Goal: Task Accomplishment & Management: Complete application form

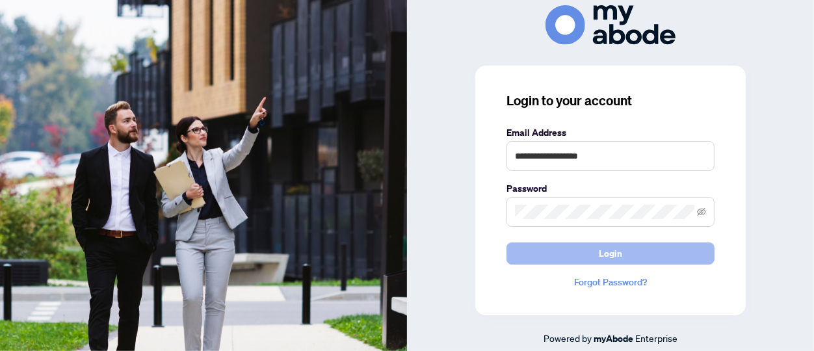
click at [605, 254] on span "Login" at bounding box center [610, 253] width 23 height 21
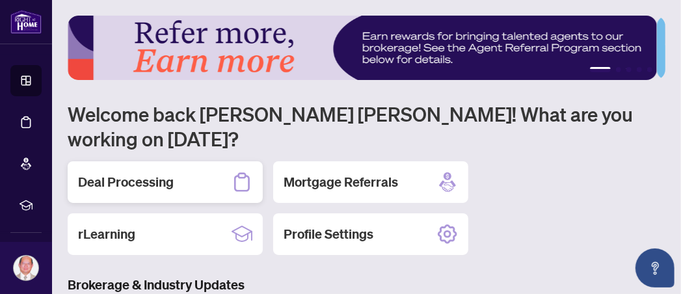
click at [241, 172] on icon at bounding box center [241, 182] width 21 height 21
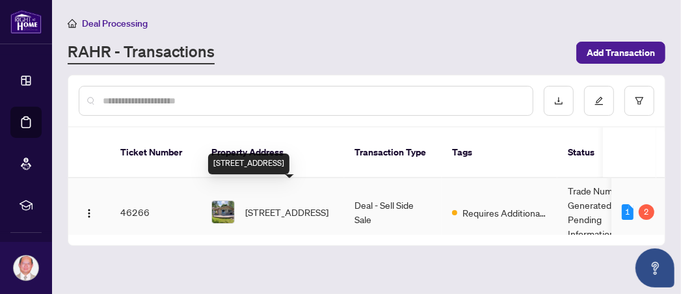
click at [279, 205] on span "[STREET_ADDRESS]" at bounding box center [286, 212] width 83 height 14
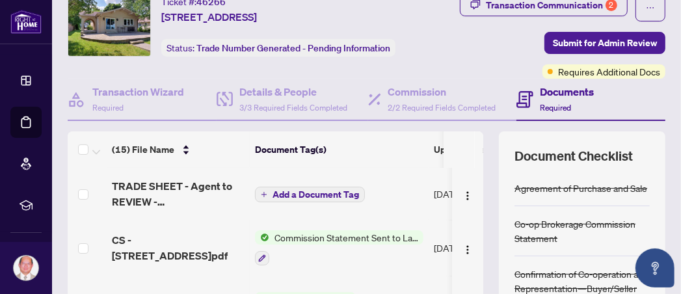
scroll to position [68, 0]
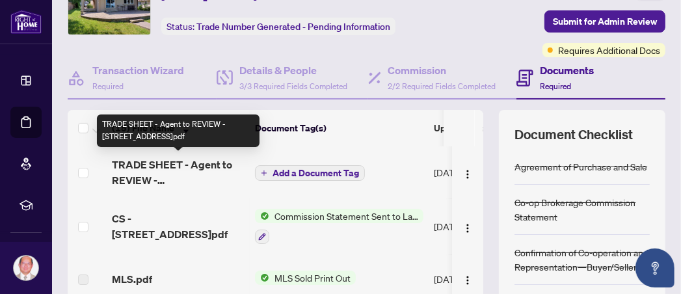
click at [150, 164] on span "TRADE SHEET - Agent to REVIEW - [STREET_ADDRESS]pdf" at bounding box center [178, 172] width 133 height 31
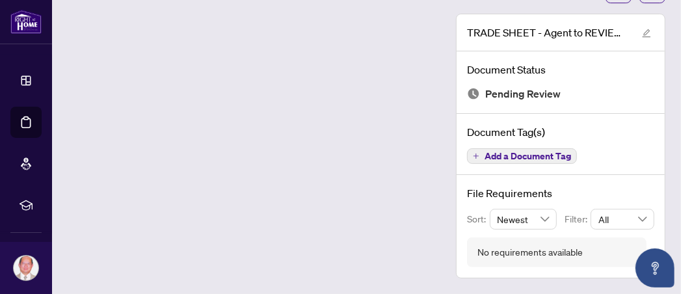
scroll to position [62, 0]
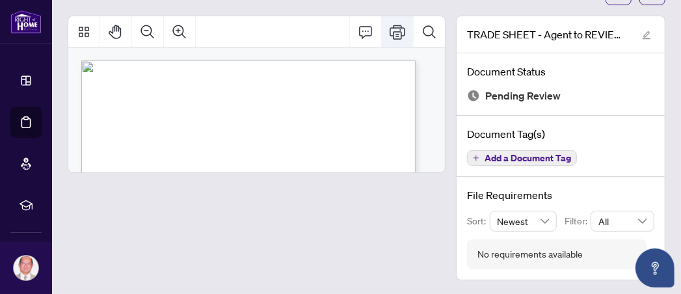
click at [390, 35] on icon "Print" at bounding box center [397, 32] width 16 height 14
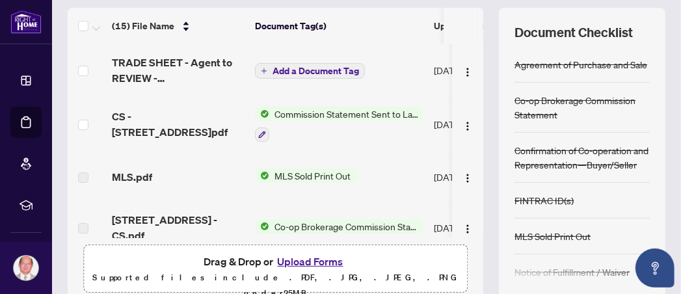
scroll to position [199, 0]
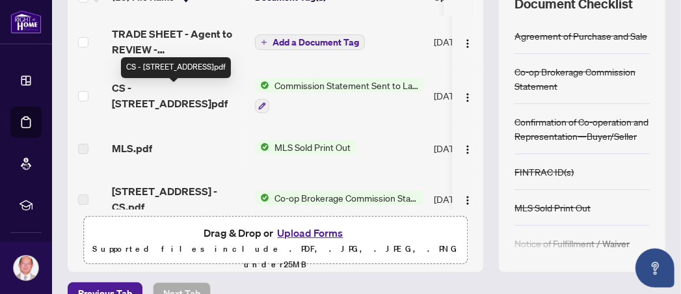
click at [192, 95] on span "CS - [STREET_ADDRESS]pdf" at bounding box center [178, 95] width 133 height 31
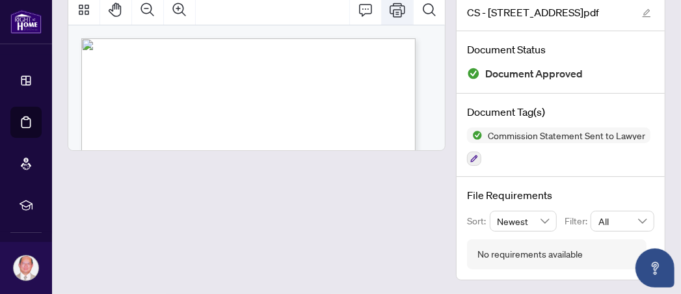
click at [389, 10] on icon "Print" at bounding box center [397, 10] width 16 height 16
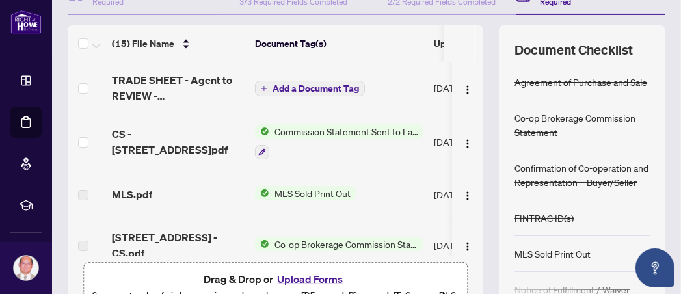
scroll to position [222, 0]
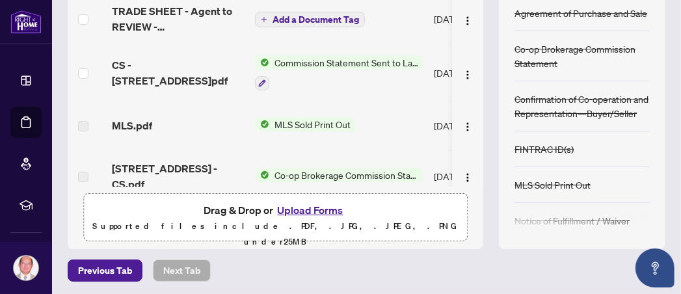
click at [466, 172] on td at bounding box center [467, 176] width 31 height 52
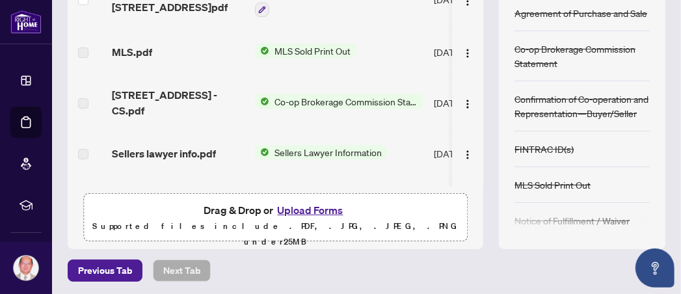
scroll to position [75, 0]
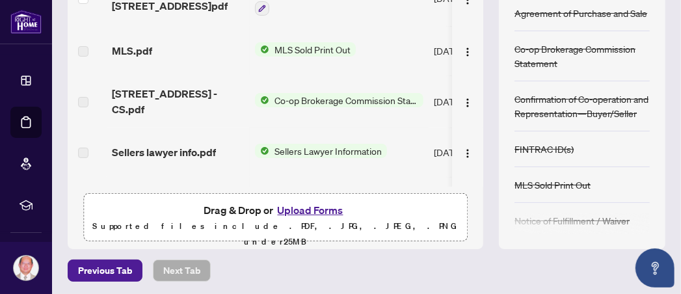
click at [313, 94] on span "Co-op Brokerage Commission Statement" at bounding box center [346, 100] width 154 height 14
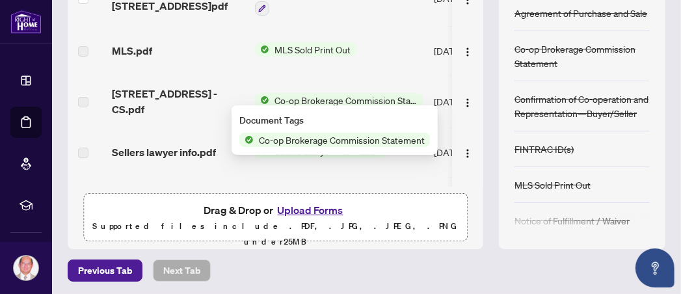
click at [343, 97] on span "Co-op Brokerage Commission Statement" at bounding box center [346, 100] width 154 height 14
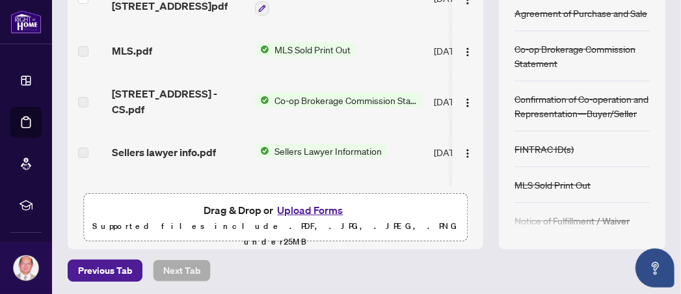
click at [343, 97] on span "Co-op Brokerage Commission Statement" at bounding box center [346, 100] width 154 height 14
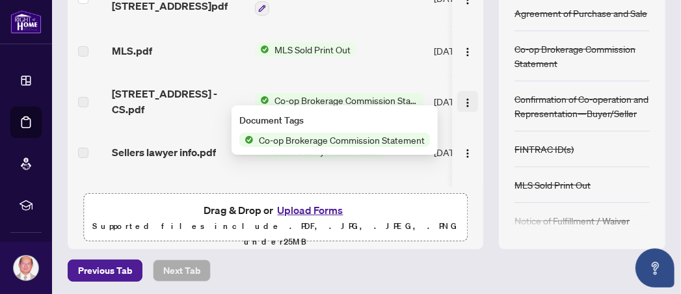
click at [462, 98] on img "button" at bounding box center [467, 103] width 10 height 10
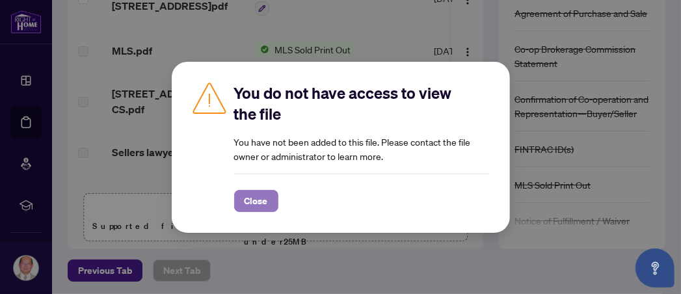
click at [257, 194] on span "Close" at bounding box center [255, 201] width 23 height 21
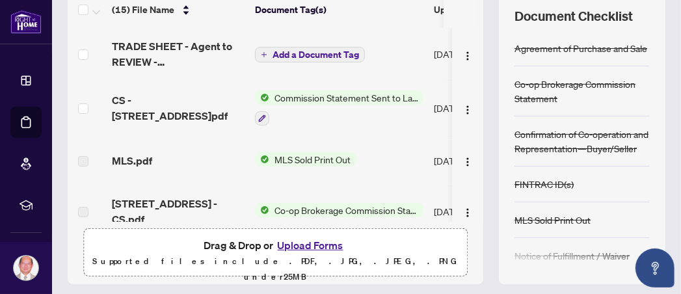
scroll to position [269, 0]
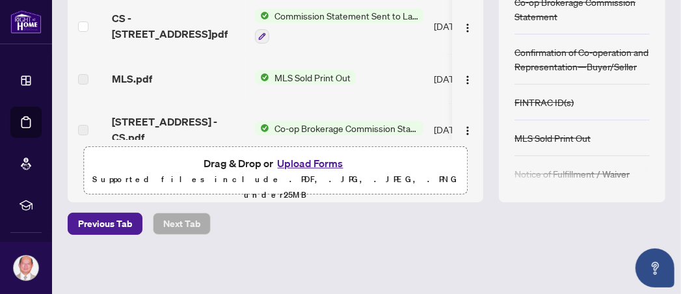
click at [311, 161] on button "Upload Forms" at bounding box center [310, 163] width 73 height 17
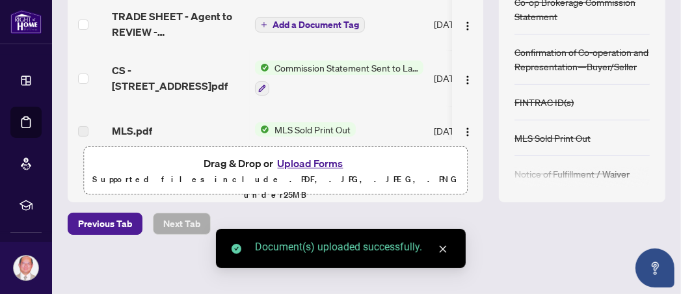
scroll to position [200, 0]
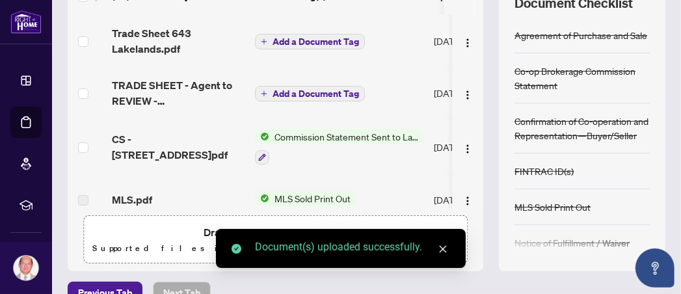
click at [441, 244] on icon "close" at bounding box center [442, 248] width 9 height 9
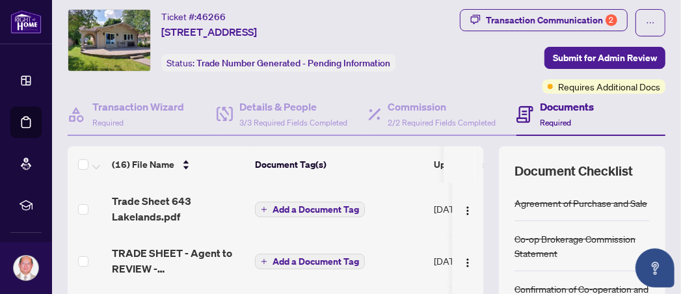
scroll to position [0, 0]
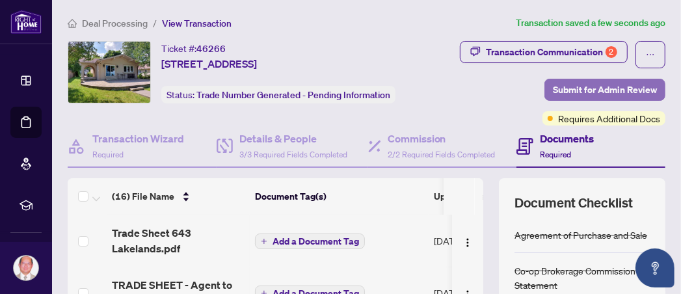
click at [584, 85] on span "Submit for Admin Review" at bounding box center [605, 89] width 104 height 21
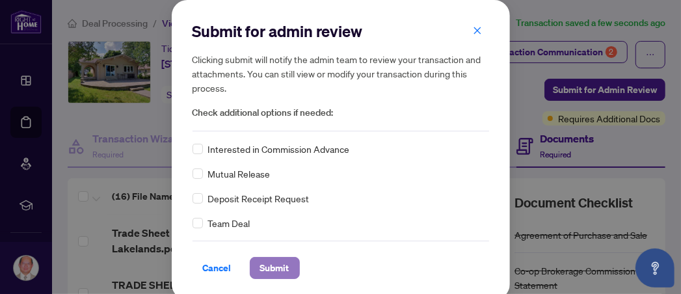
click at [265, 262] on span "Submit" at bounding box center [274, 267] width 29 height 21
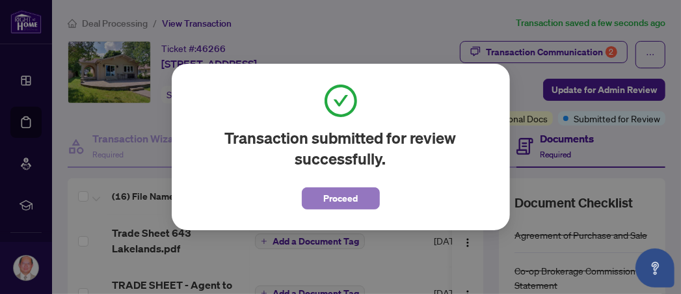
click at [337, 200] on span "Proceed" at bounding box center [340, 198] width 34 height 21
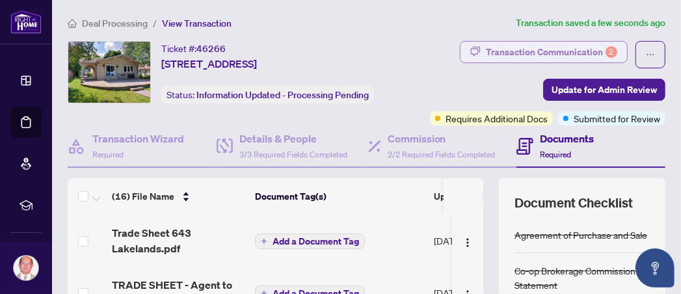
click at [536, 51] on div "Transaction Communication 2" at bounding box center [551, 52] width 131 height 21
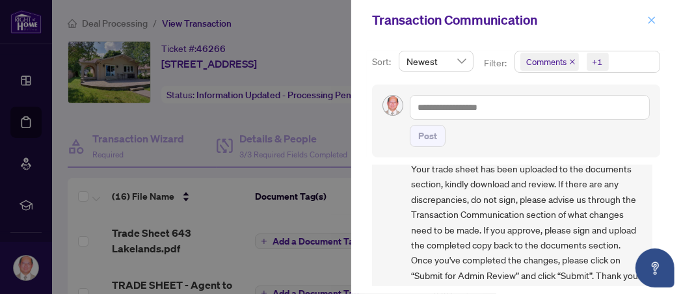
click at [651, 18] on icon "close" at bounding box center [651, 20] width 9 height 9
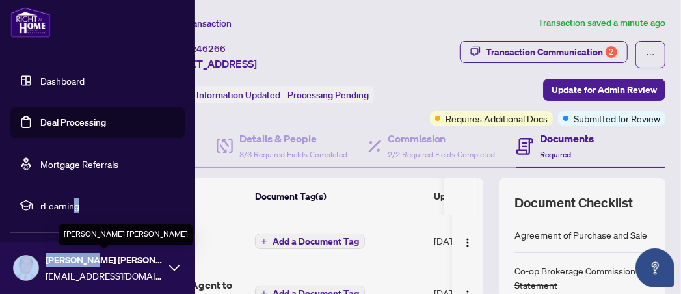
drag, startPoint x: 94, startPoint y: 256, endPoint x: 72, endPoint y: 213, distance: 48.9
click at [72, 253] on span "[PERSON_NAME] [PERSON_NAME]" at bounding box center [104, 260] width 117 height 14
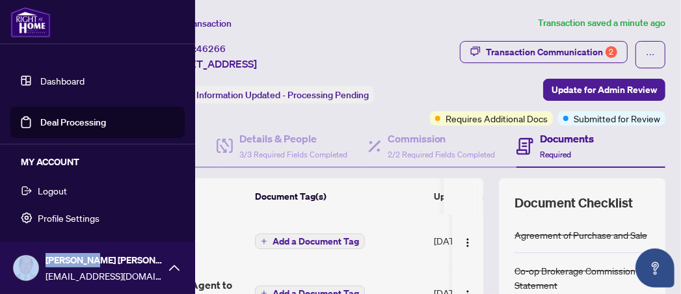
click at [57, 192] on span "Logout" at bounding box center [52, 190] width 29 height 21
